Goal: Obtain resource: Download file/media

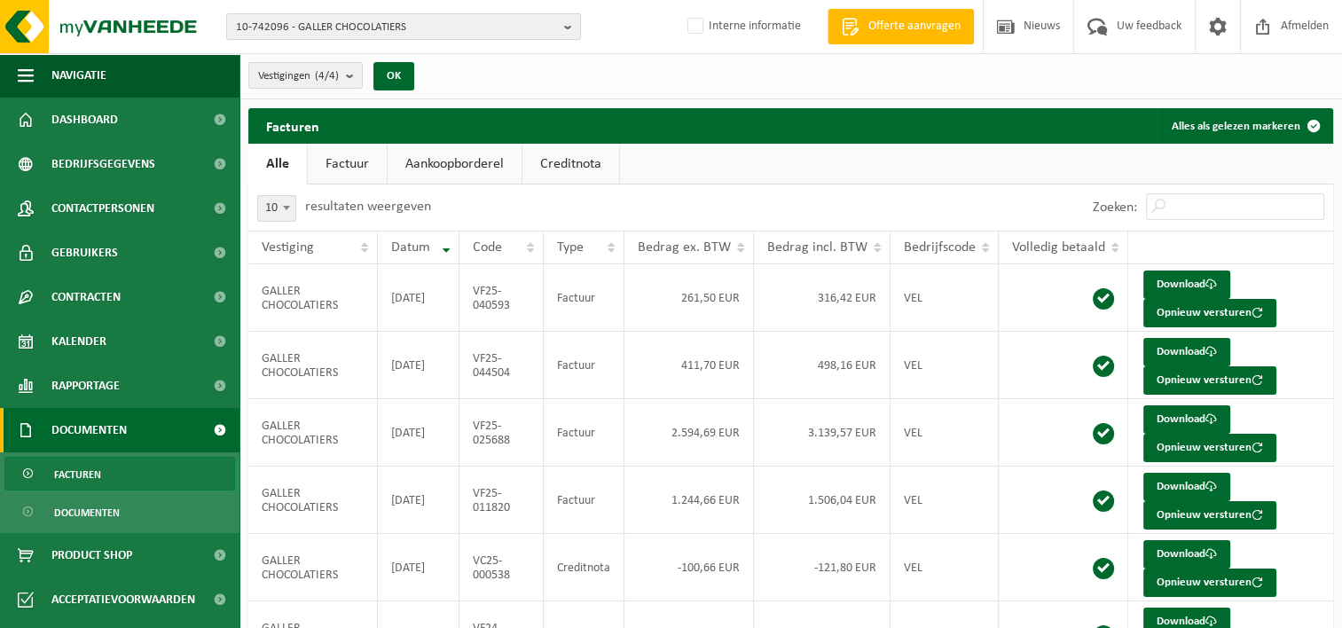
click at [92, 426] on span "Documenten" at bounding box center [88, 430] width 75 height 44
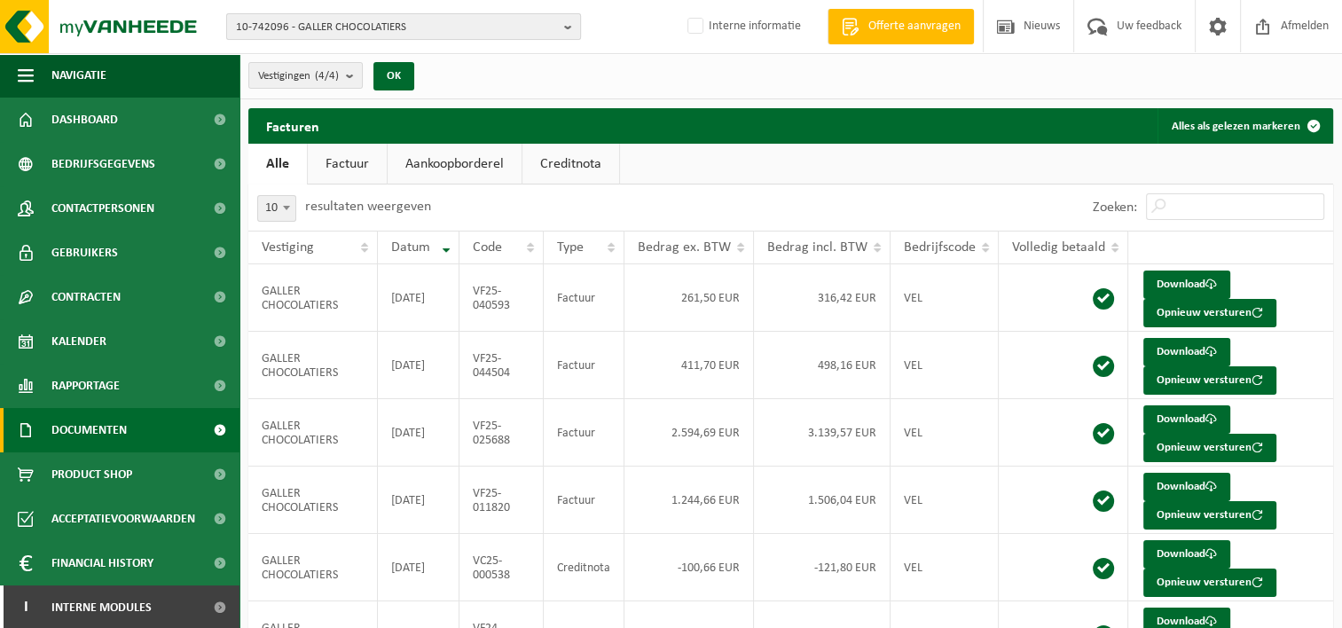
click at [280, 34] on span "10-742096 - GALLER CHOCOLATIERS" at bounding box center [396, 27] width 321 height 27
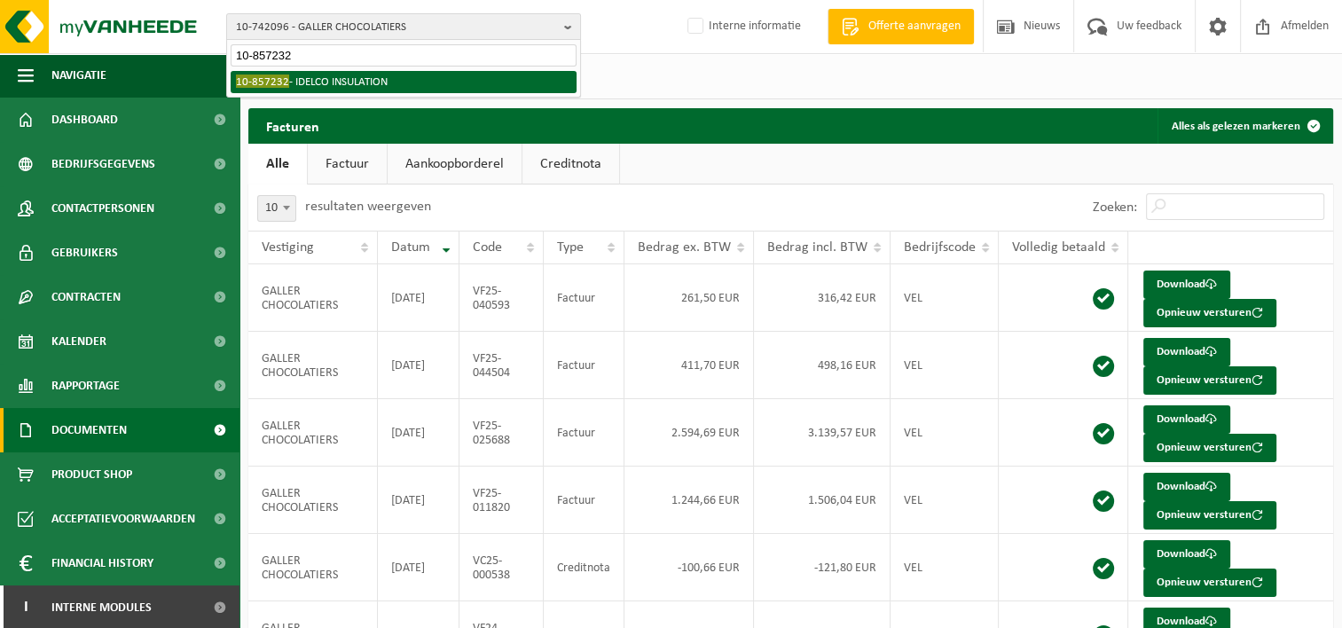
type input "10-857232"
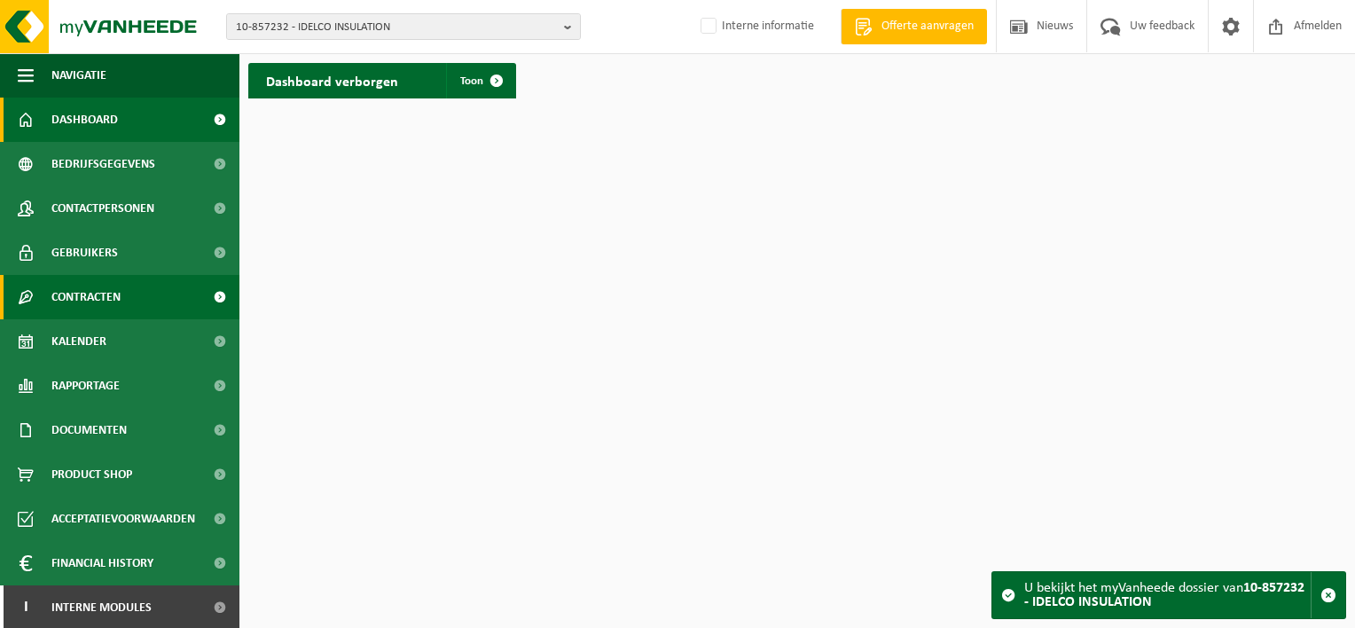
click at [116, 294] on span "Contracten" at bounding box center [85, 297] width 69 height 44
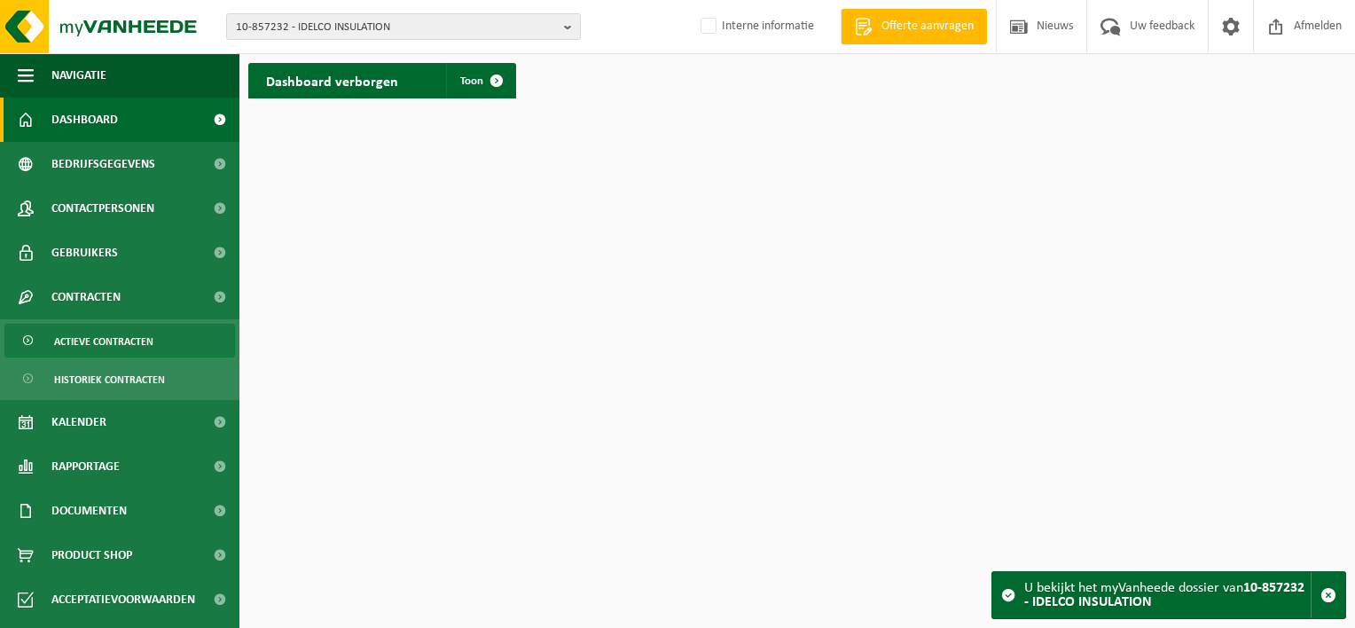
click at [95, 339] on span "Actieve contracten" at bounding box center [103, 342] width 99 height 34
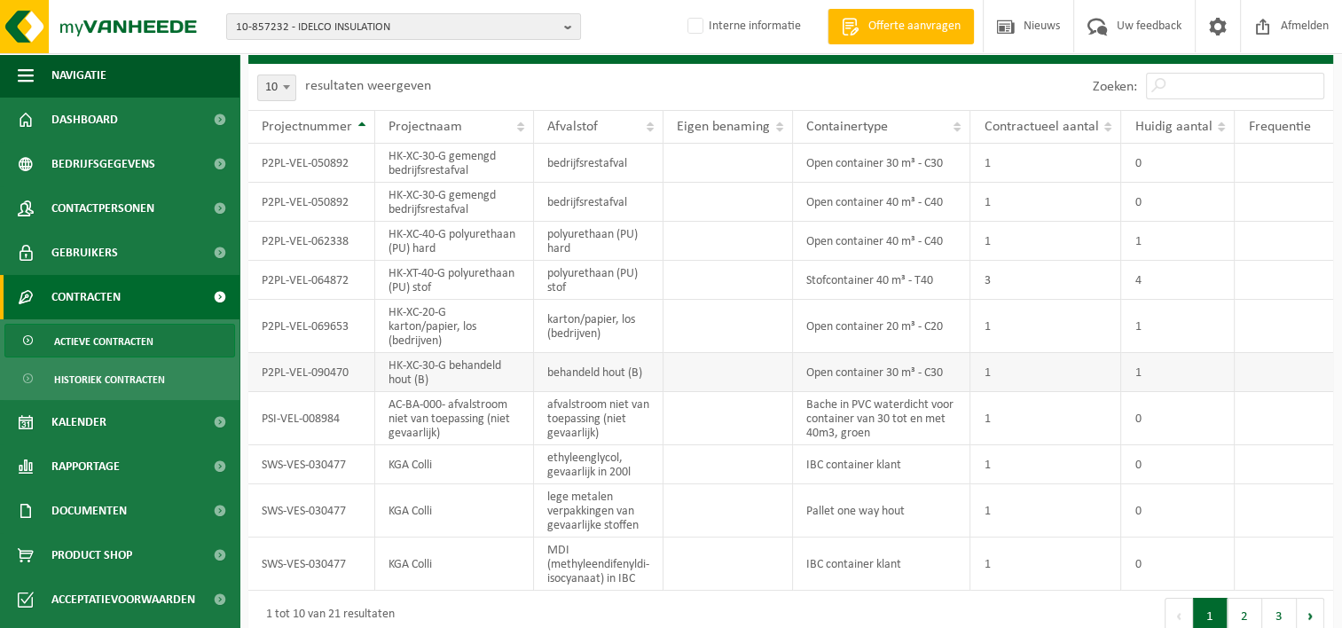
scroll to position [53, 0]
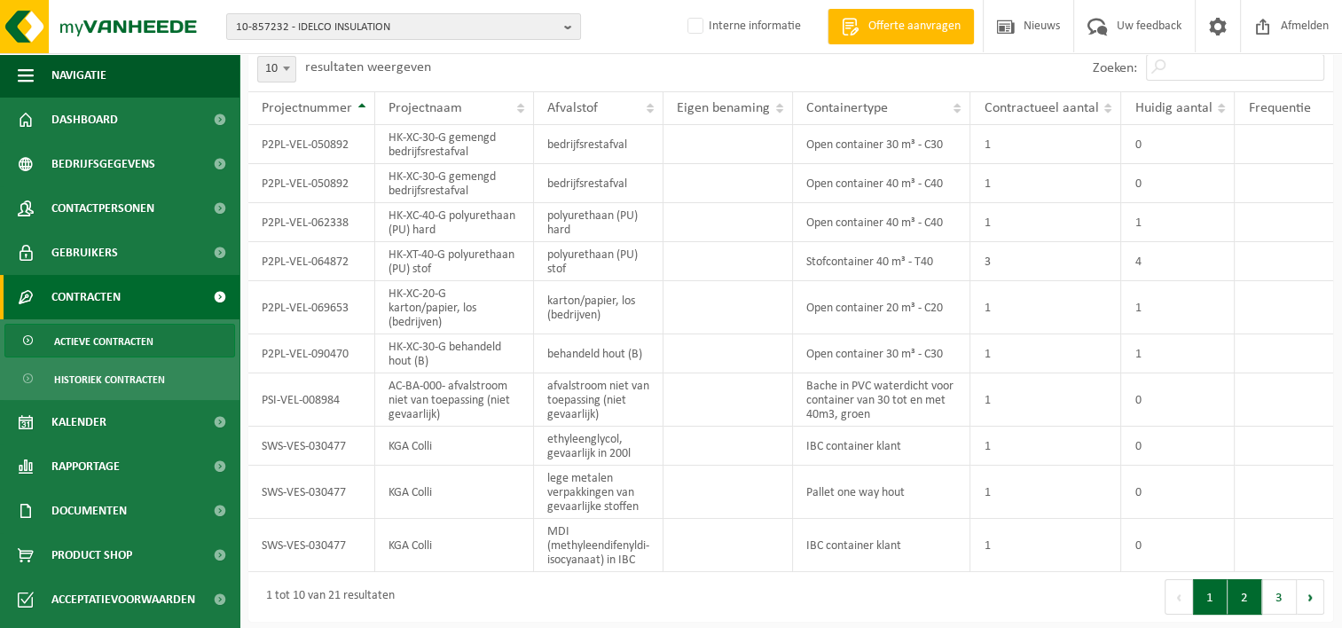
click at [1240, 591] on button "2" at bounding box center [1244, 596] width 35 height 35
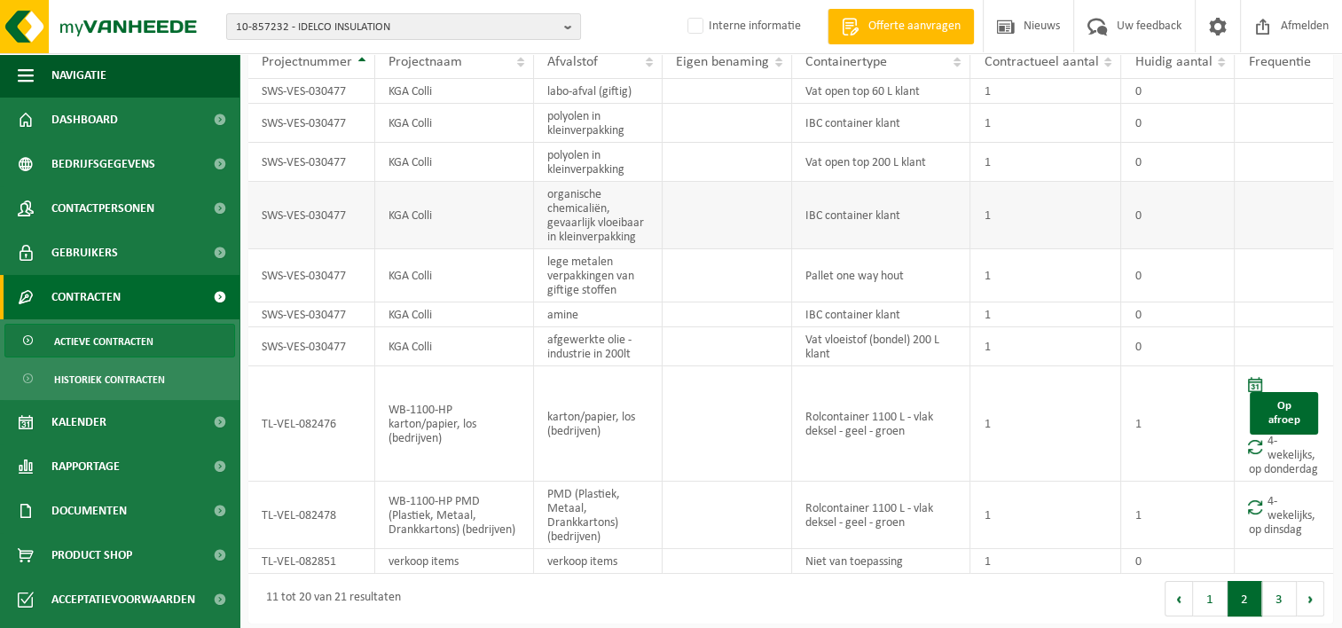
scroll to position [102, 0]
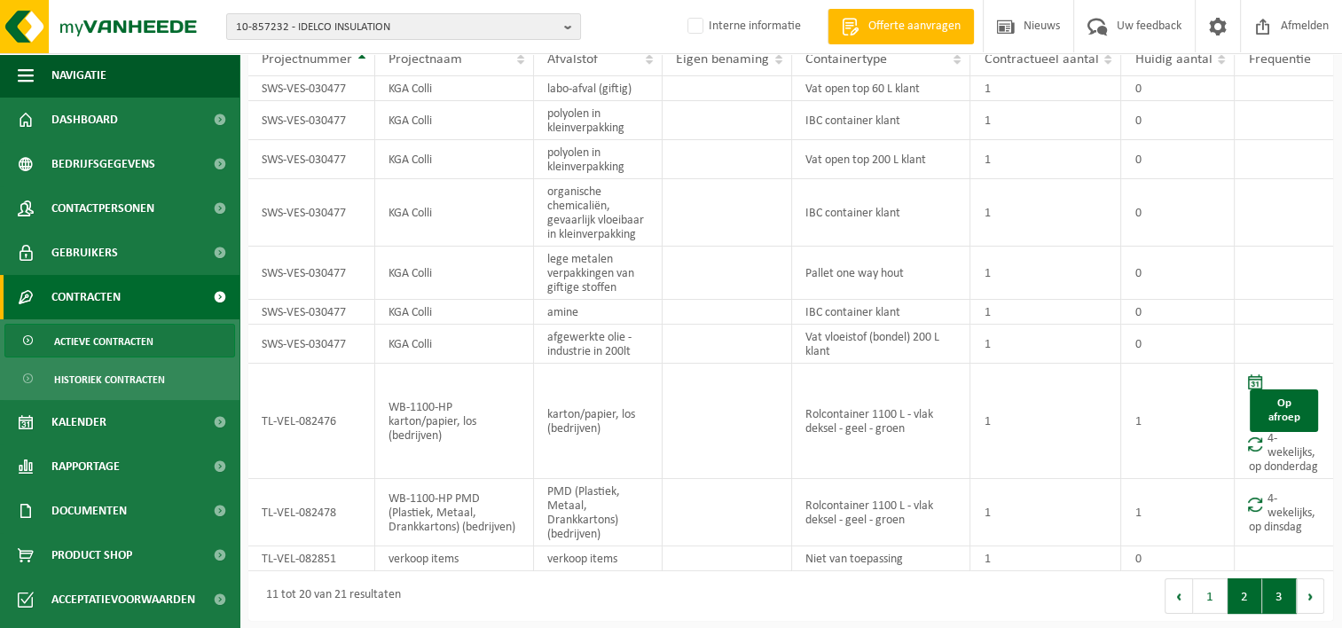
click at [1277, 603] on button "3" at bounding box center [1279, 595] width 35 height 35
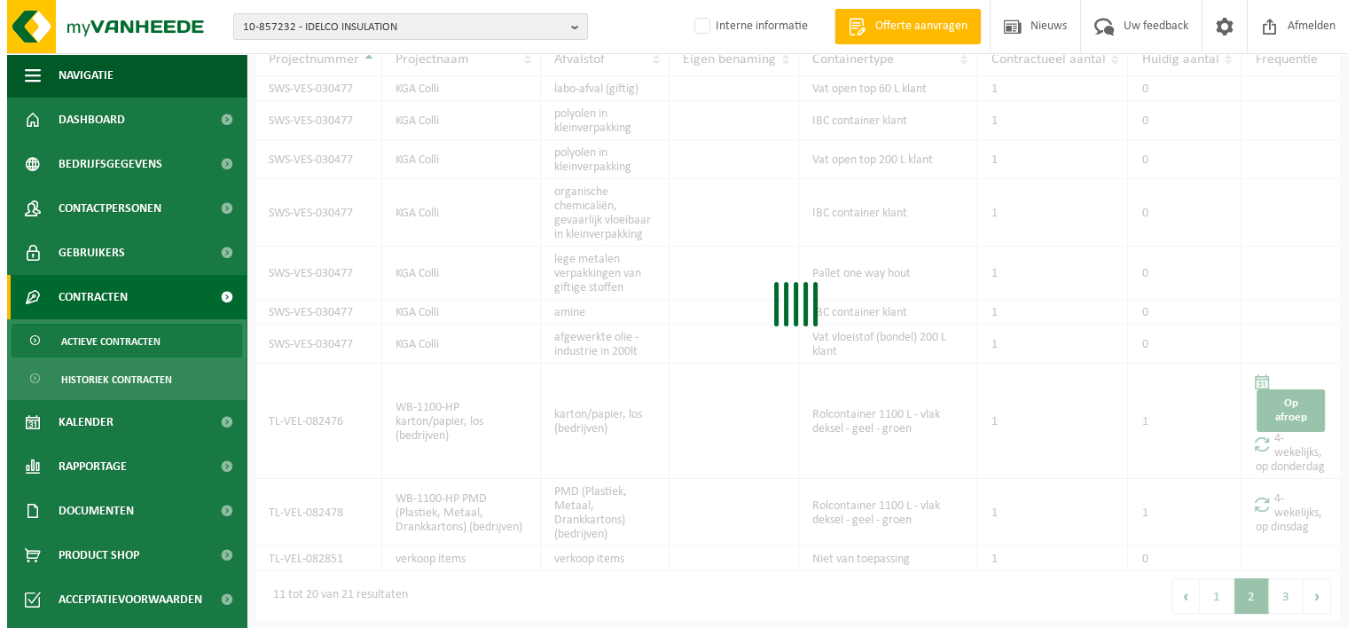
scroll to position [0, 0]
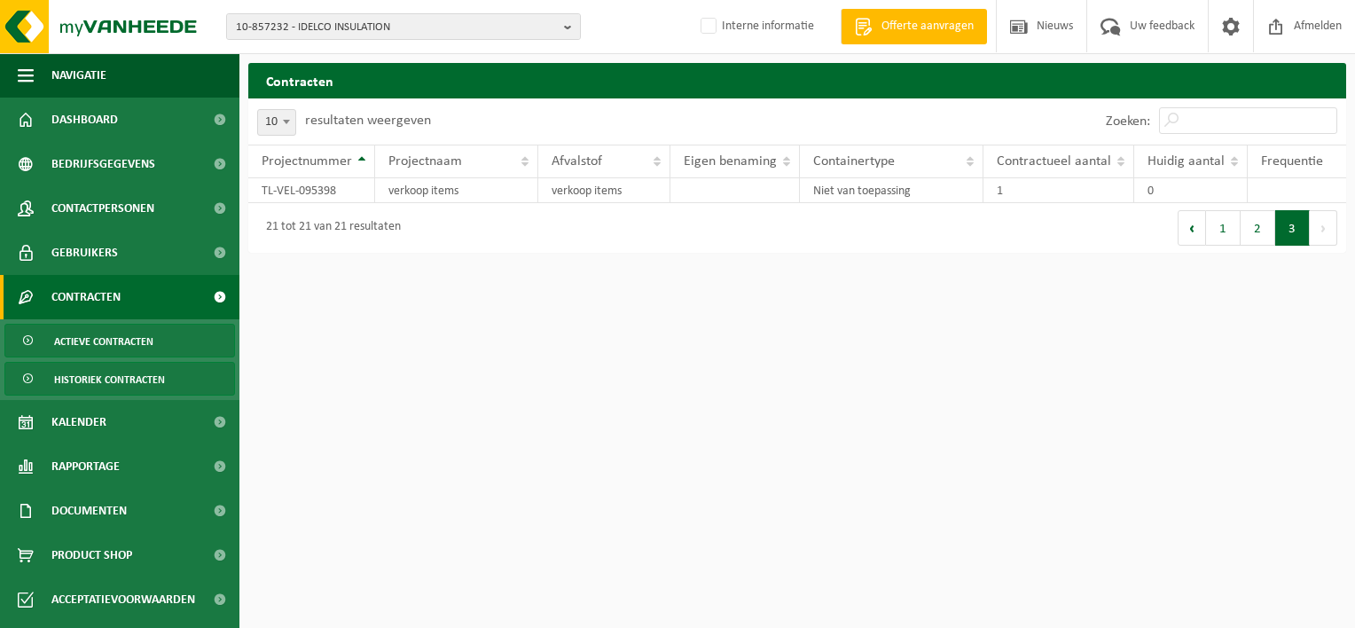
click at [149, 377] on span "Historiek contracten" at bounding box center [109, 380] width 111 height 34
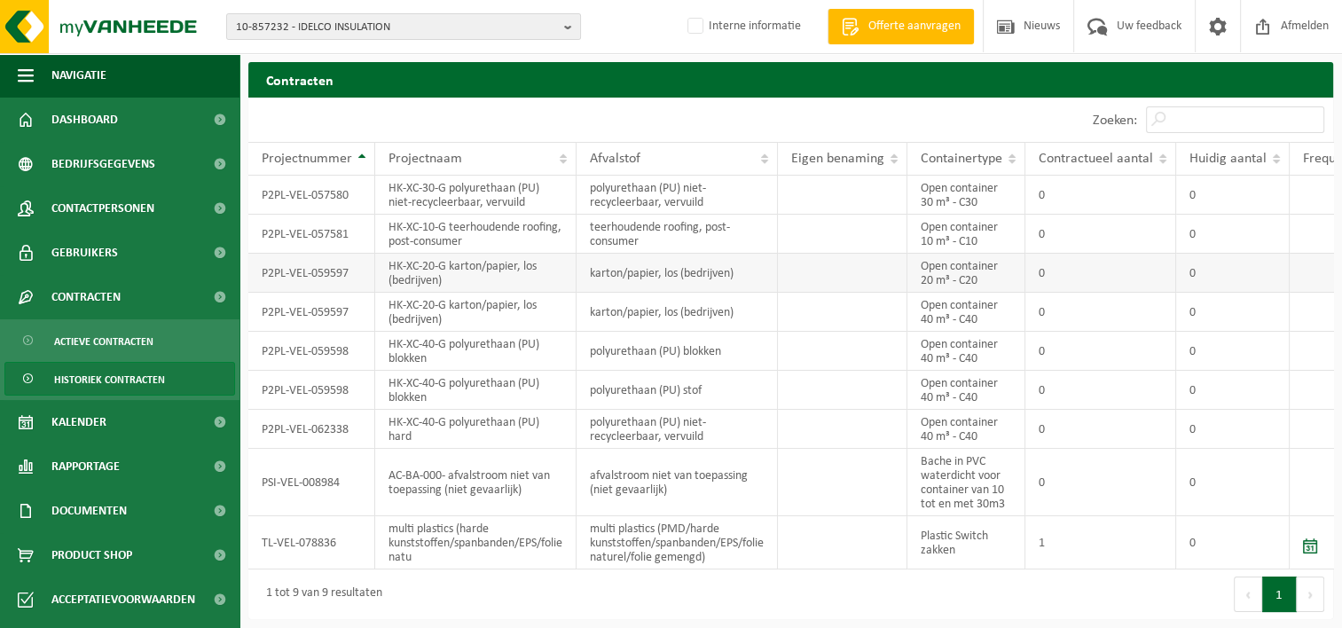
scroll to position [12, 0]
click at [82, 348] on span "Actieve contracten" at bounding box center [103, 342] width 99 height 34
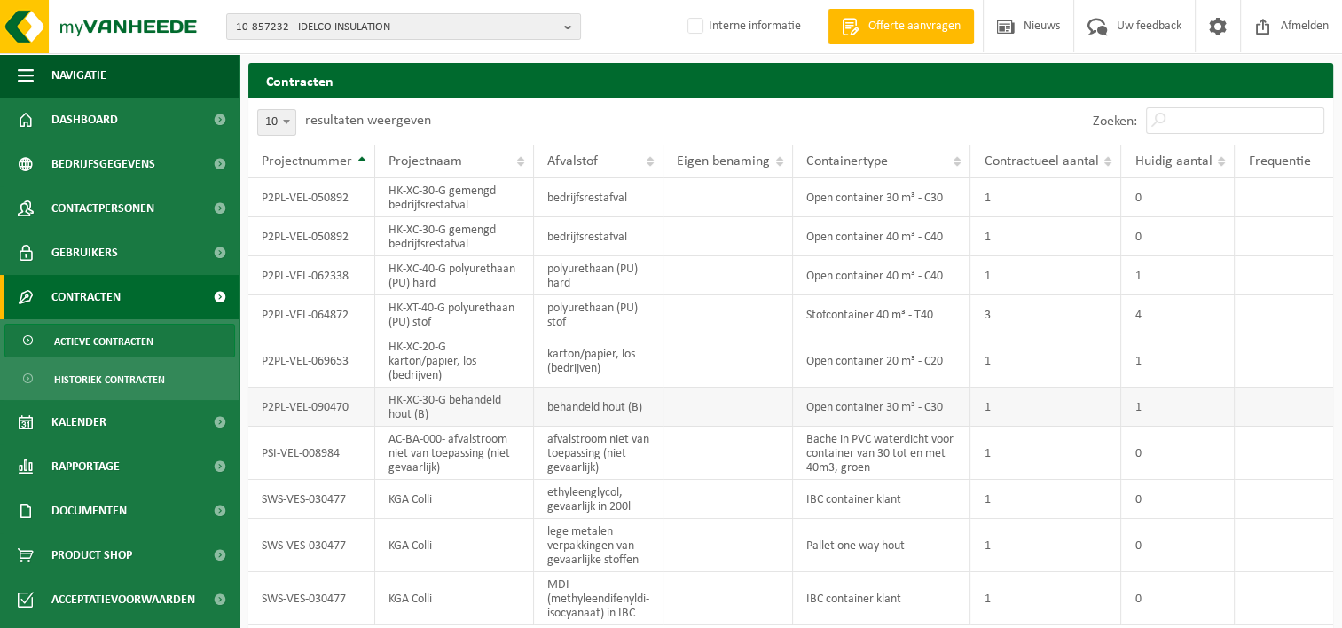
click at [298, 408] on td "P2PL-VEL-090470" at bounding box center [311, 406] width 127 height 39
click at [287, 404] on td "P2PL-VEL-090470" at bounding box center [311, 406] width 127 height 39
click at [64, 505] on span "Documenten" at bounding box center [88, 511] width 75 height 44
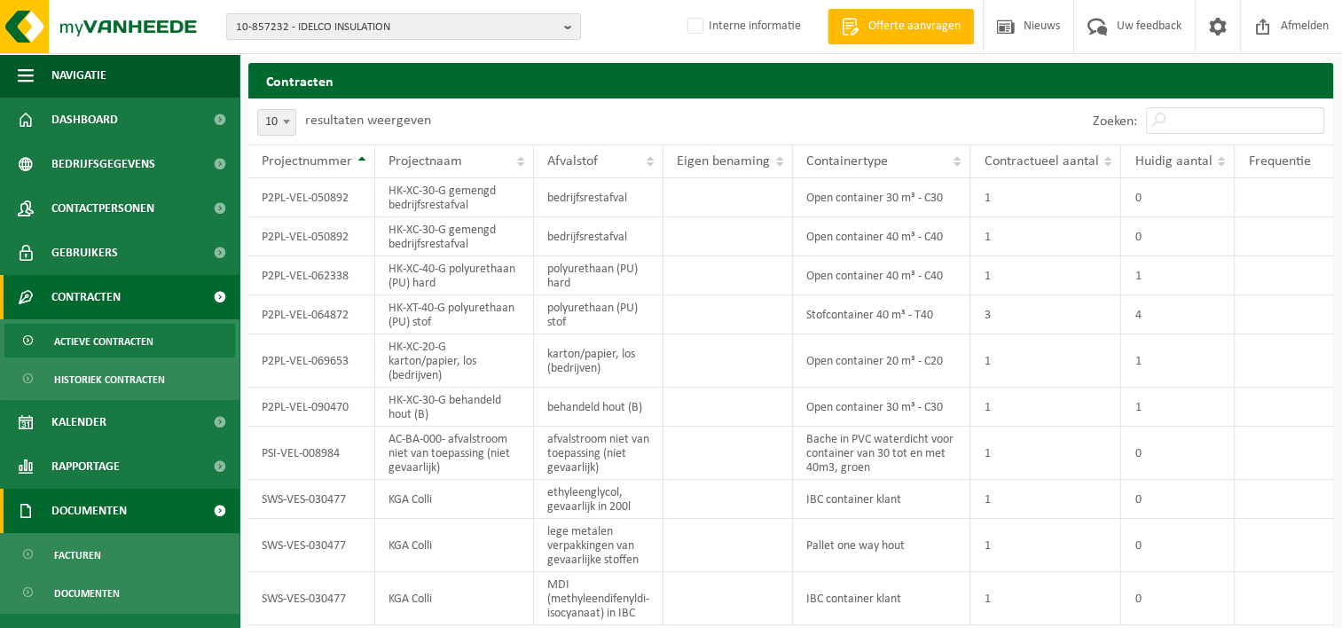
click at [202, 506] on span at bounding box center [220, 511] width 40 height 44
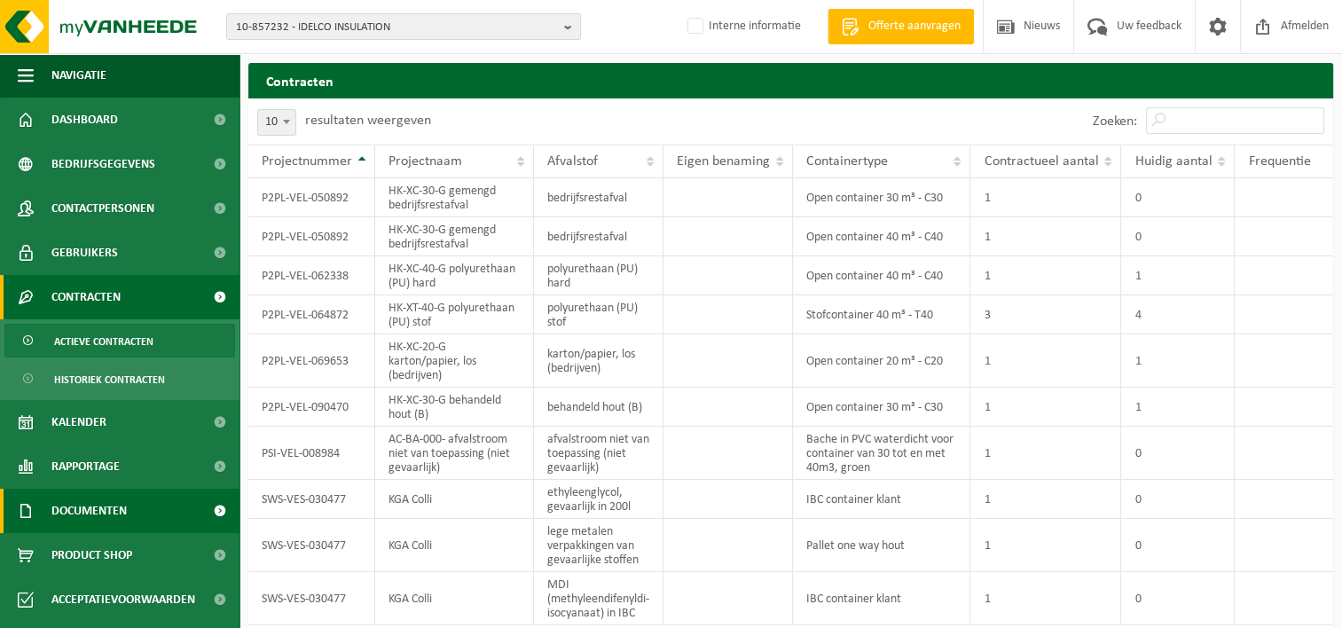
click at [202, 512] on span at bounding box center [220, 511] width 40 height 44
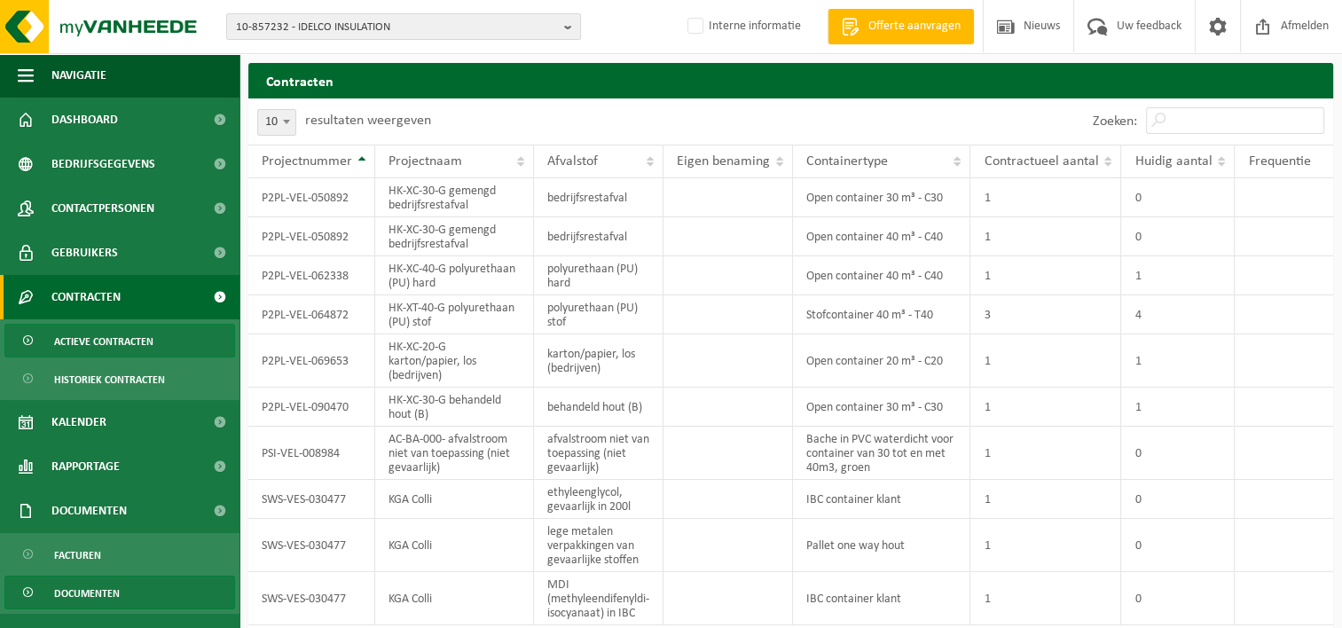
click at [75, 592] on span "Documenten" at bounding box center [87, 593] width 66 height 34
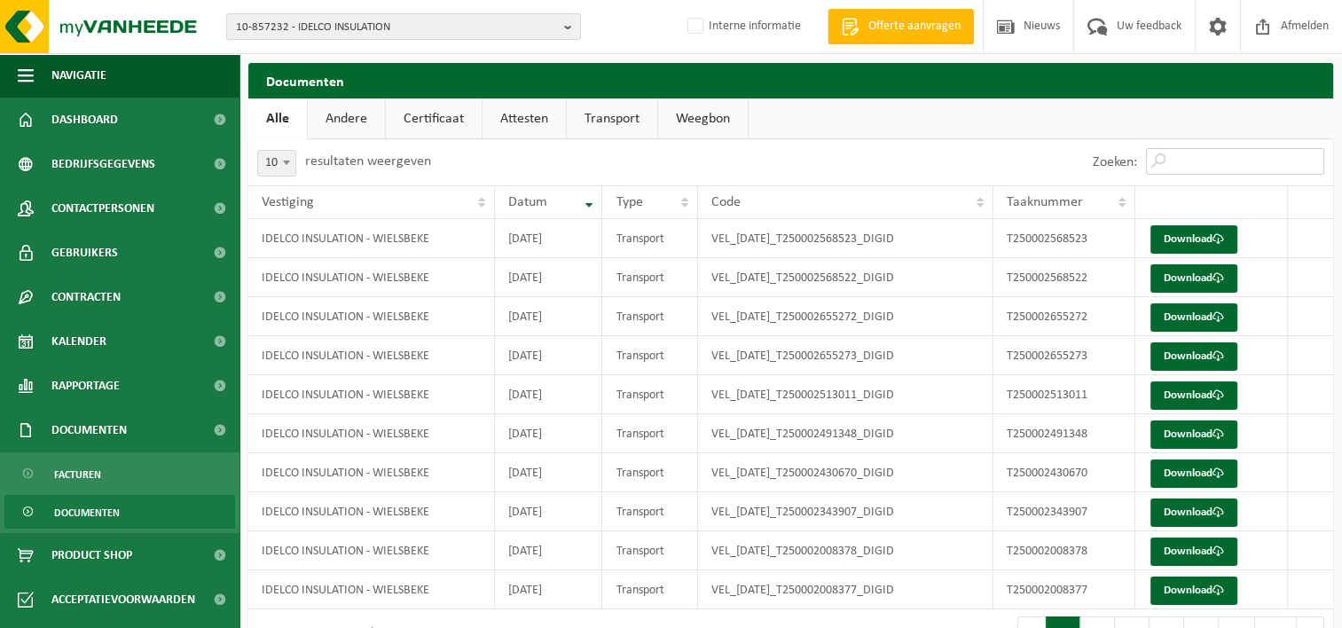
click at [1174, 160] on input "Zoeken:" at bounding box center [1235, 161] width 178 height 27
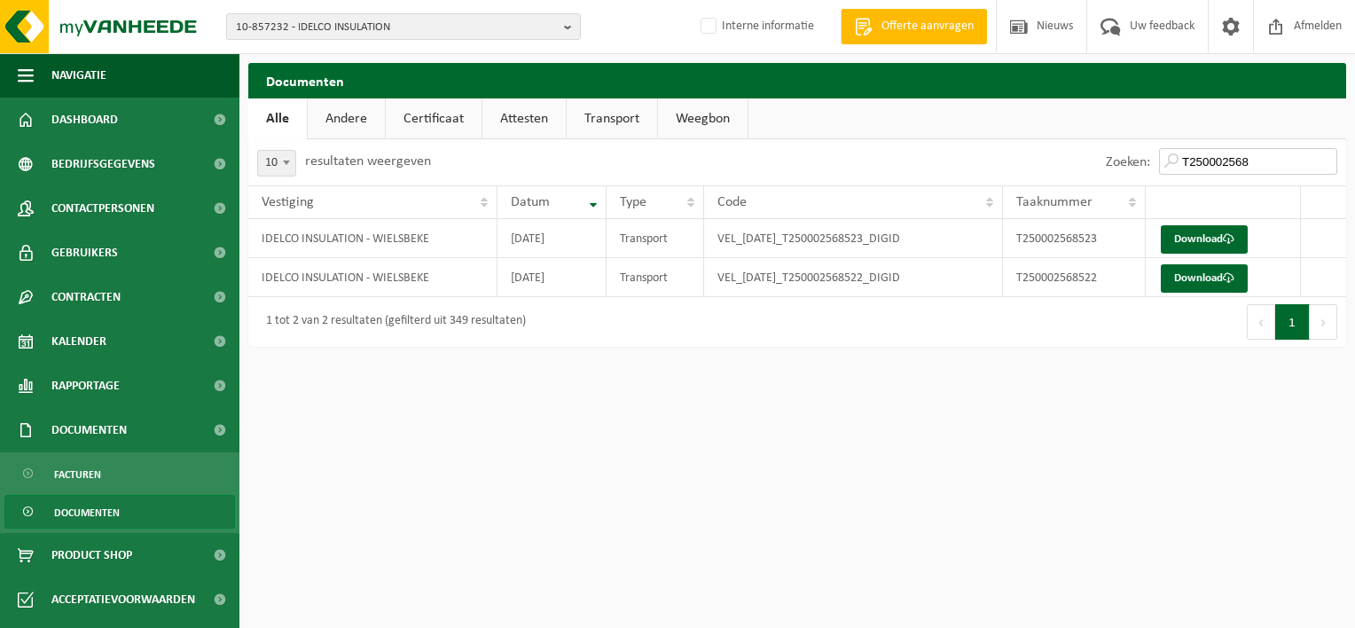
drag, startPoint x: 1256, startPoint y: 159, endPoint x: 1178, endPoint y: 168, distance: 77.6
click at [1178, 168] on input "T250002568" at bounding box center [1248, 161] width 178 height 27
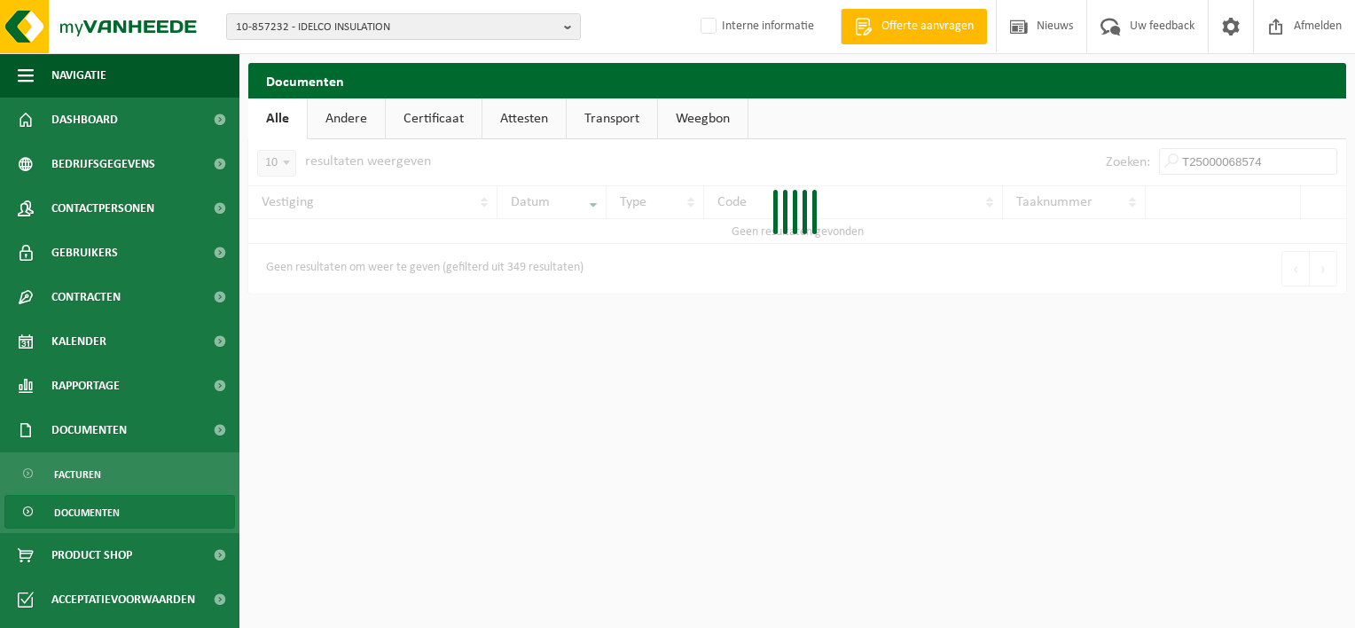
type input "T250000685741"
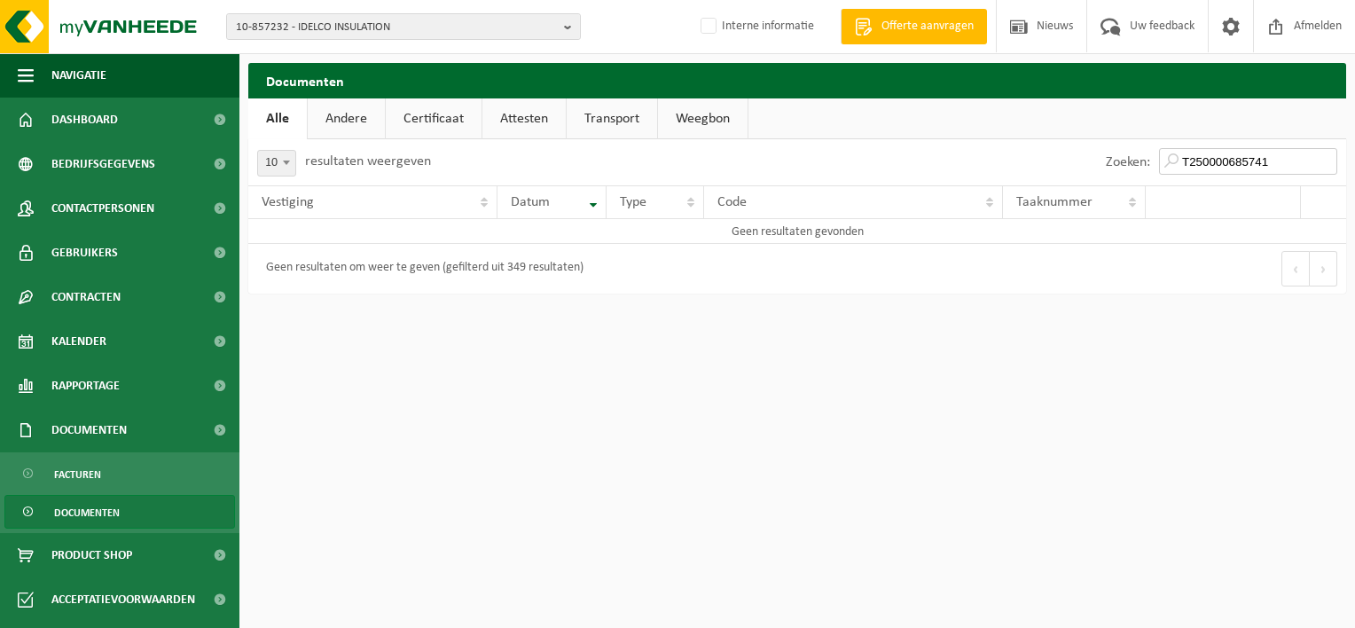
click at [1330, 160] on input "T250000685741" at bounding box center [1248, 161] width 178 height 27
click at [1326, 160] on input "T250000685741" at bounding box center [1248, 161] width 178 height 27
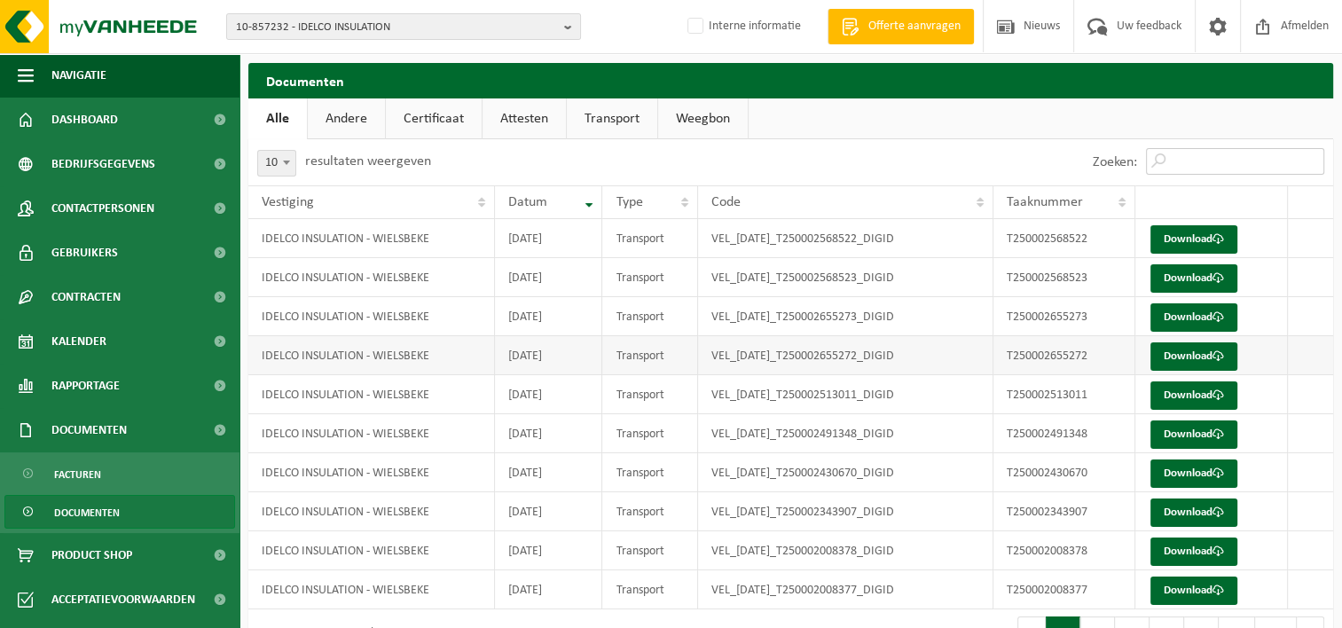
scroll to position [46, 0]
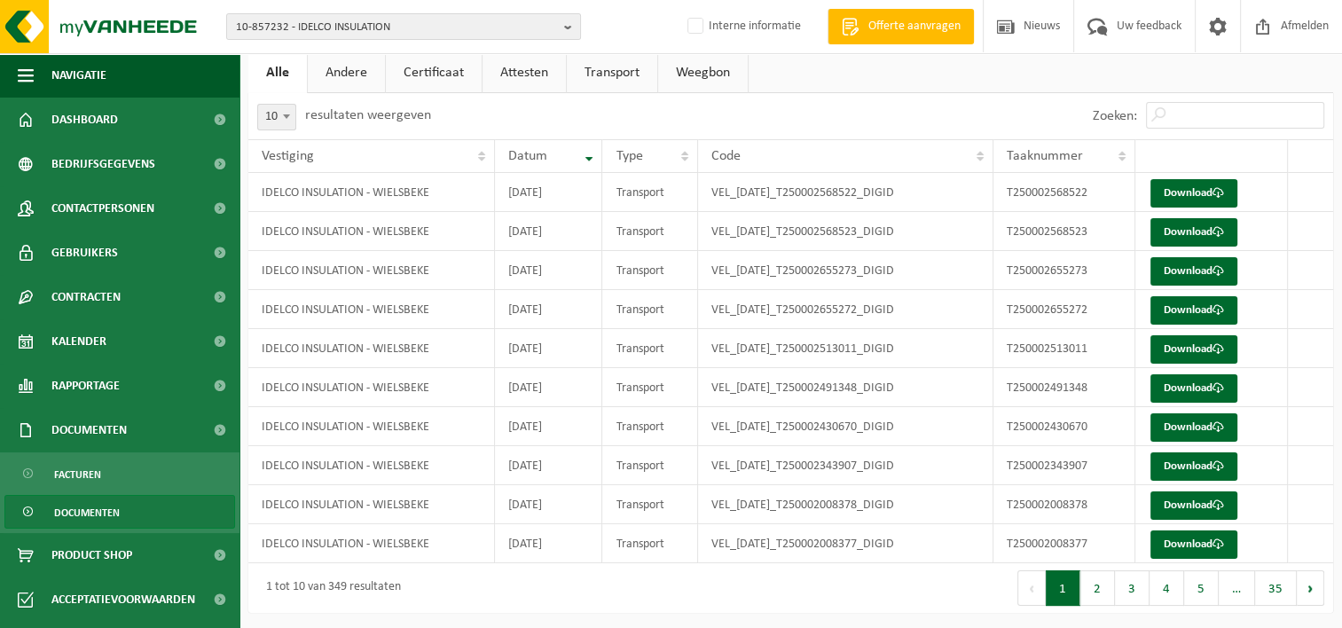
click at [611, 76] on link "Transport" at bounding box center [612, 72] width 90 height 41
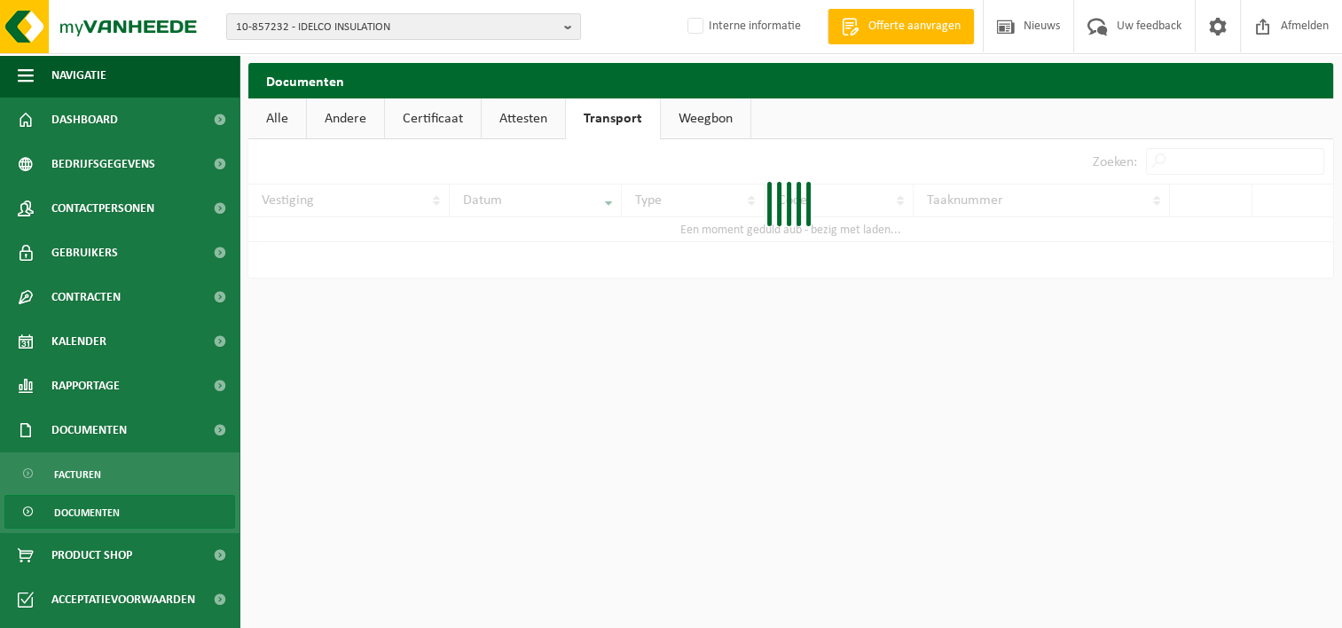
scroll to position [0, 0]
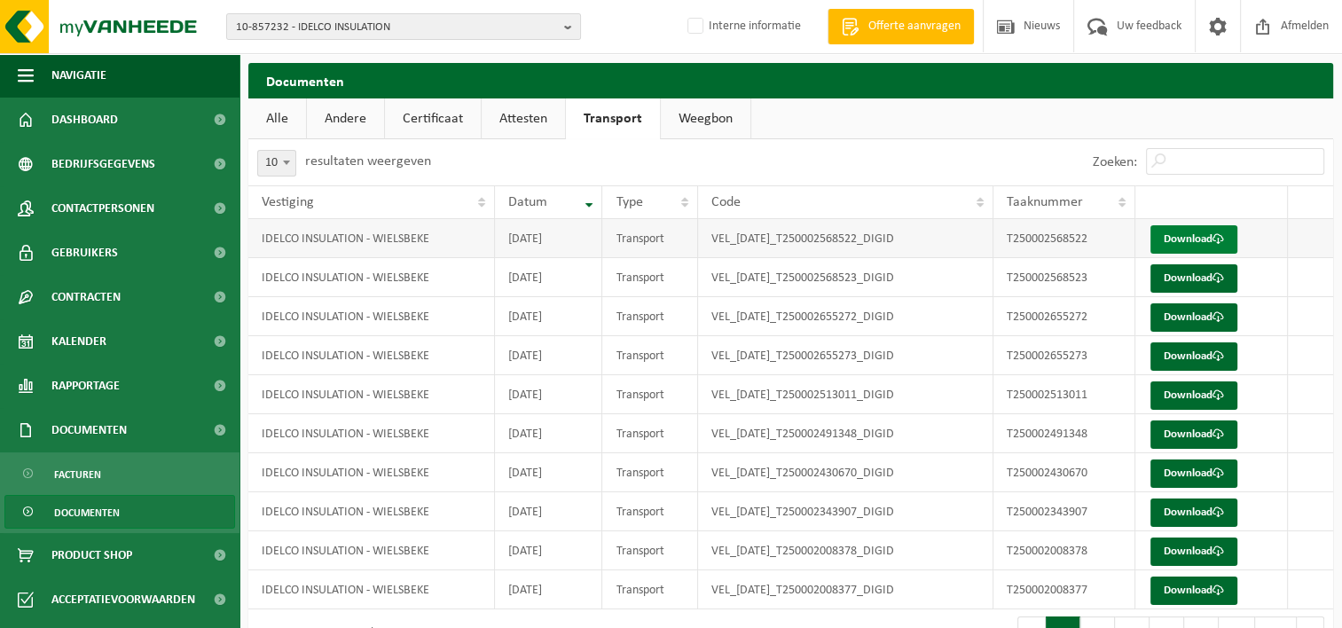
click at [1168, 241] on link "Download" at bounding box center [1193, 239] width 87 height 28
